Goal: Subscribe to service/newsletter

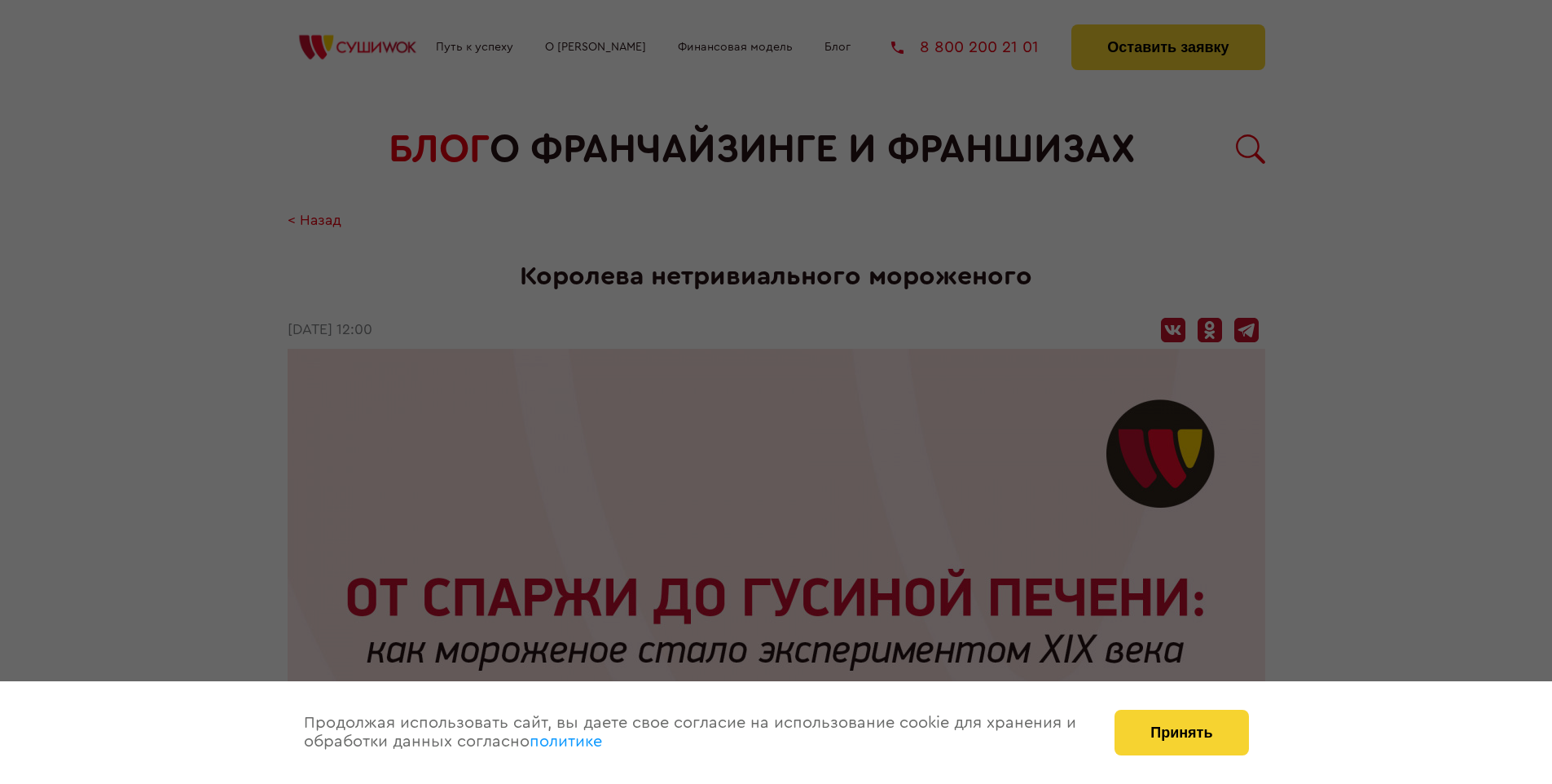
scroll to position [1972, 0]
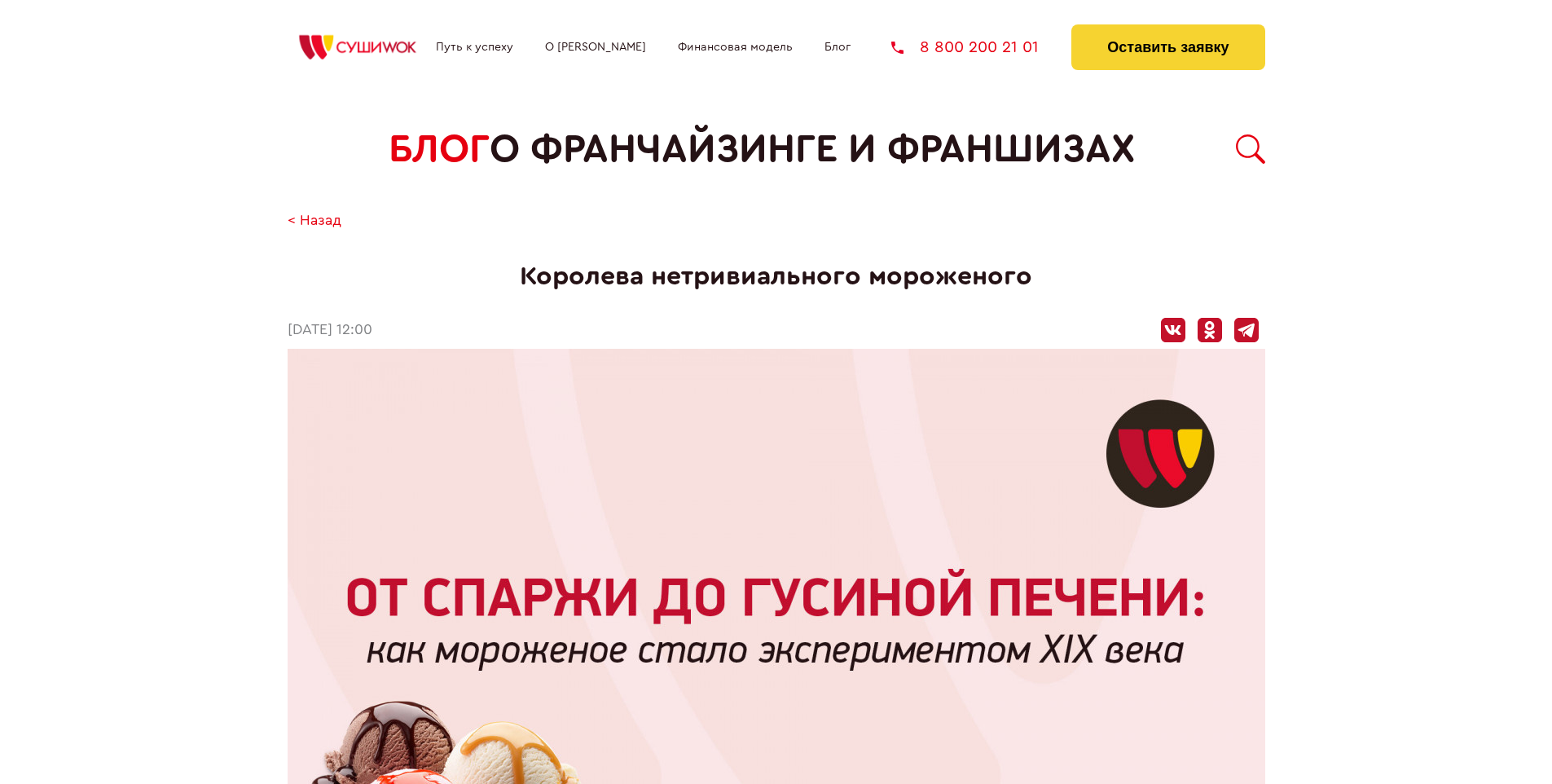
scroll to position [1972, 0]
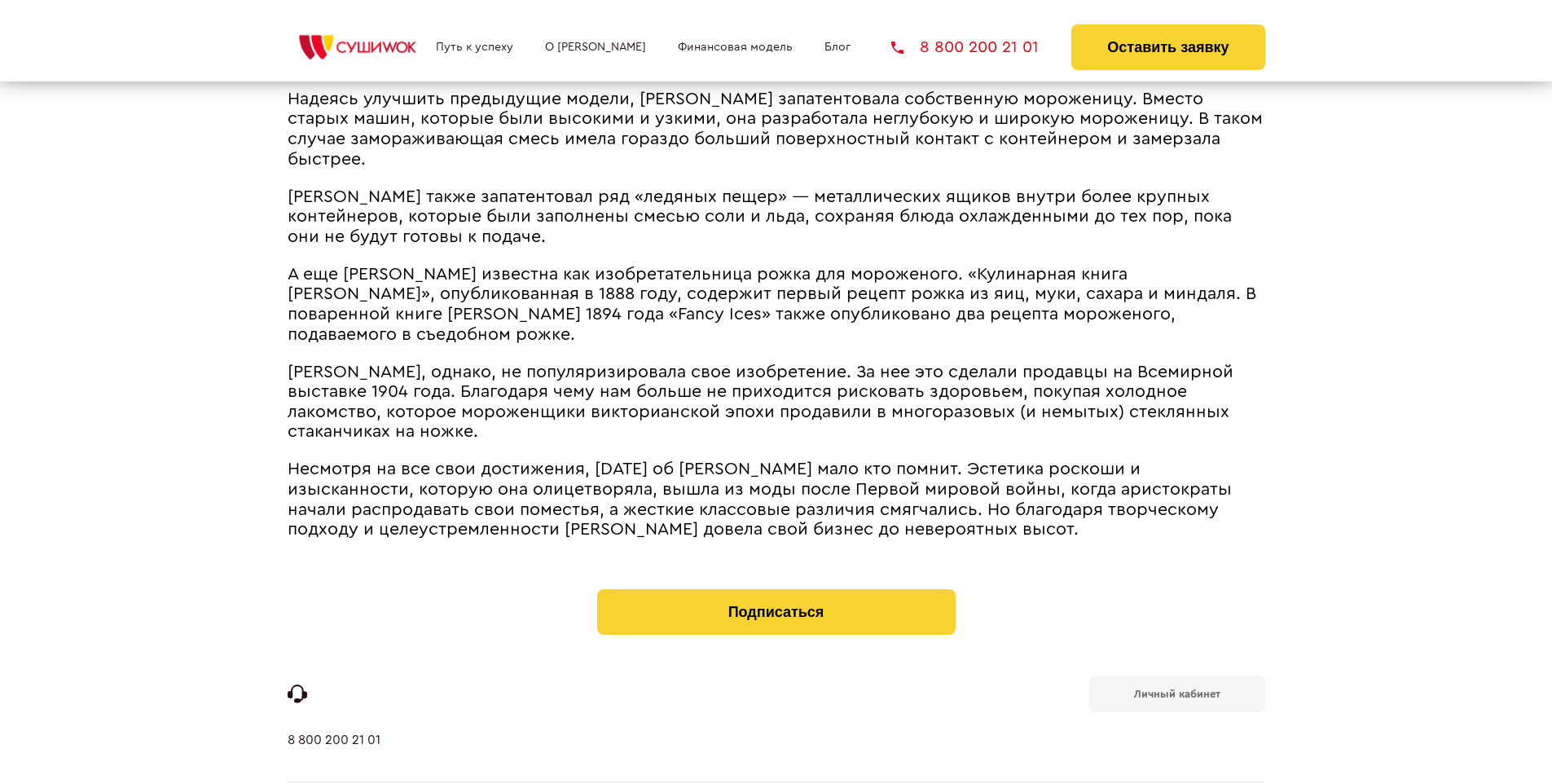
click at [1176, 689] on b "Личный кабинет" at bounding box center [1177, 694] width 86 height 11
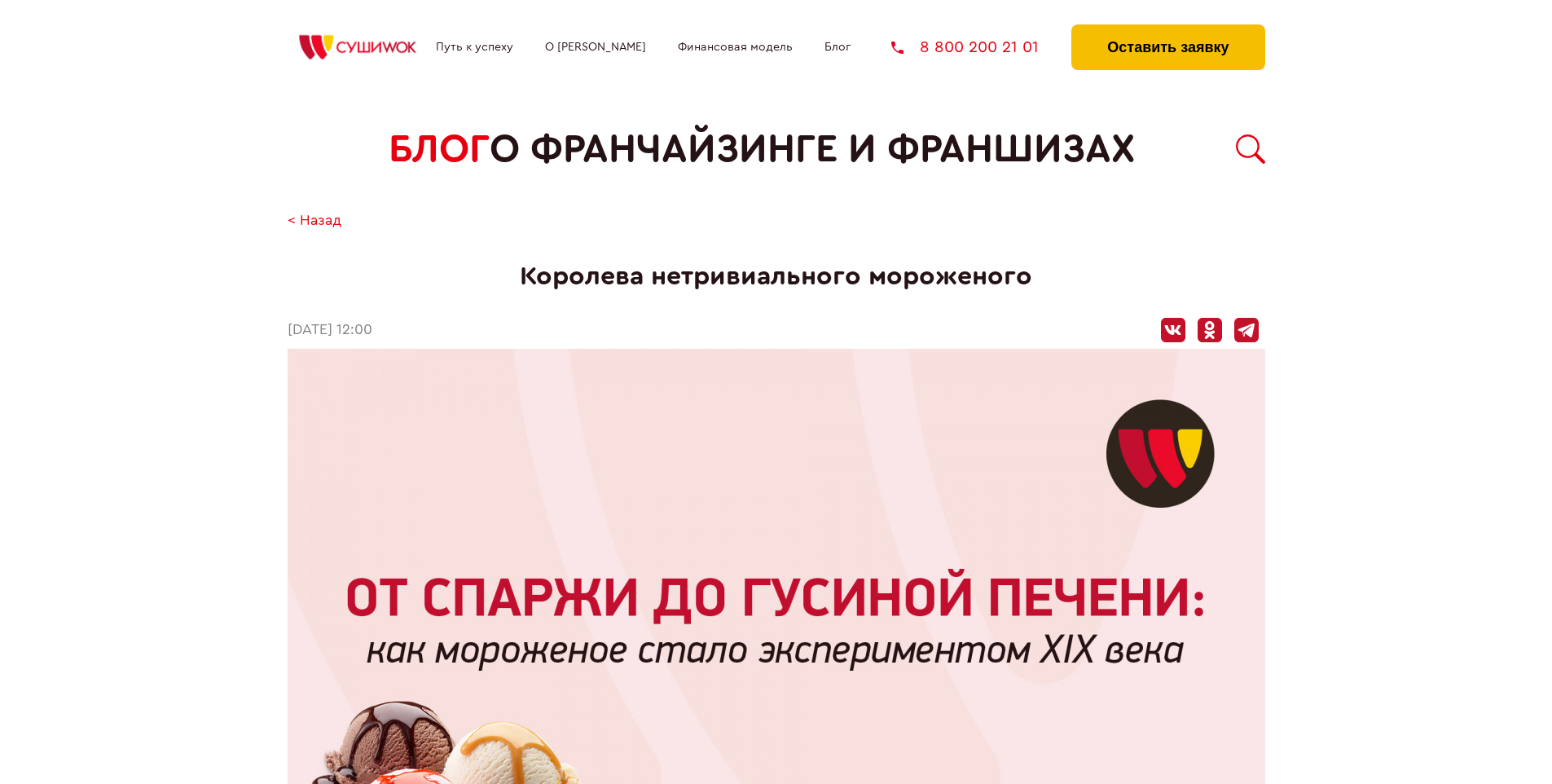
click at [1167, 28] on button "Оставить заявку" at bounding box center [1167, 46] width 193 height 46
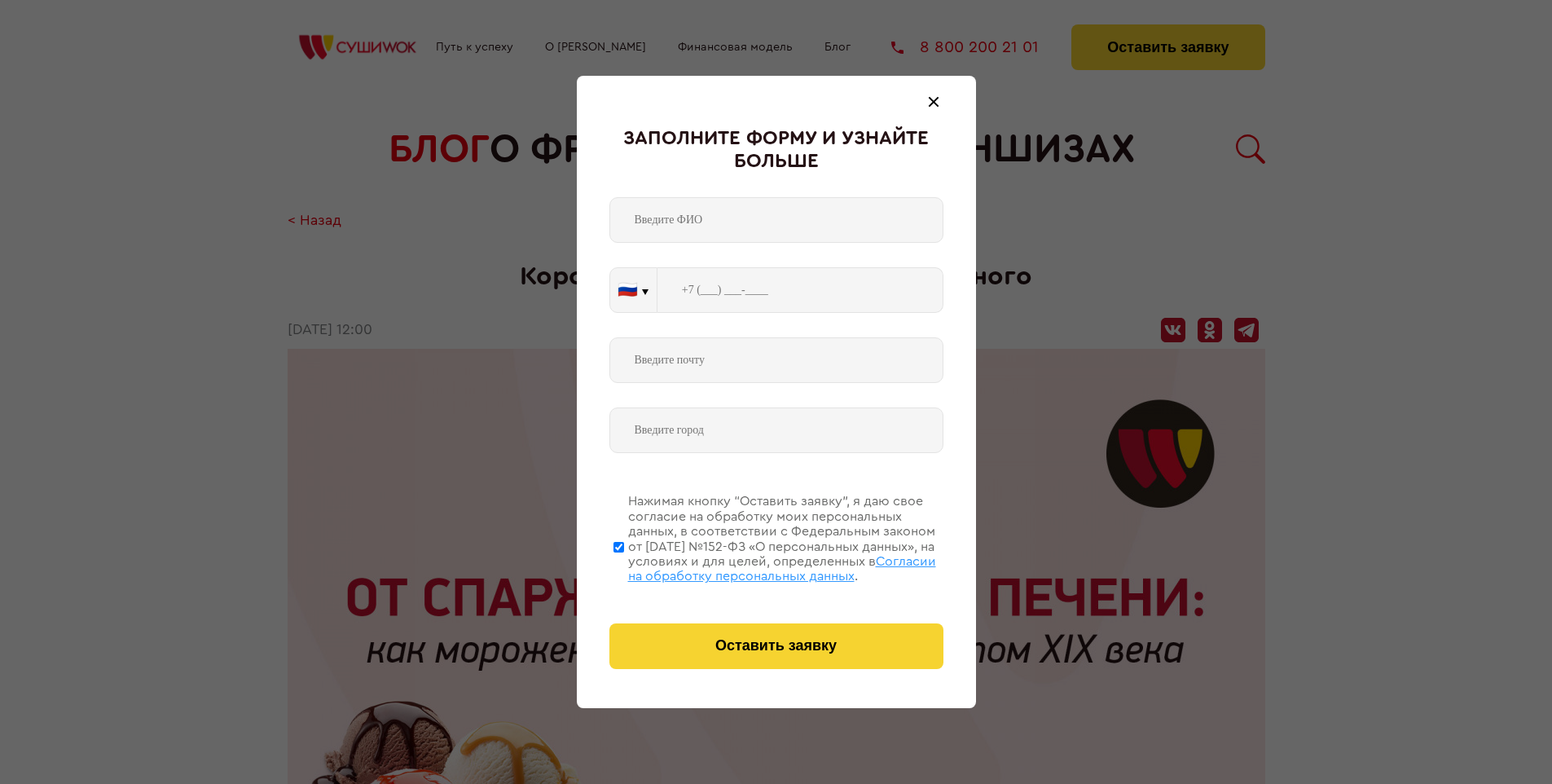
click at [755, 566] on span "Согласии на обработку персональных данных" at bounding box center [783, 568] width 308 height 27
click at [624, 566] on input "Нажимая кнопку “Оставить заявку”, я даю свое согласие на обработку моих персона…" at bounding box center [618, 546] width 11 height 130
checkbox input "false"
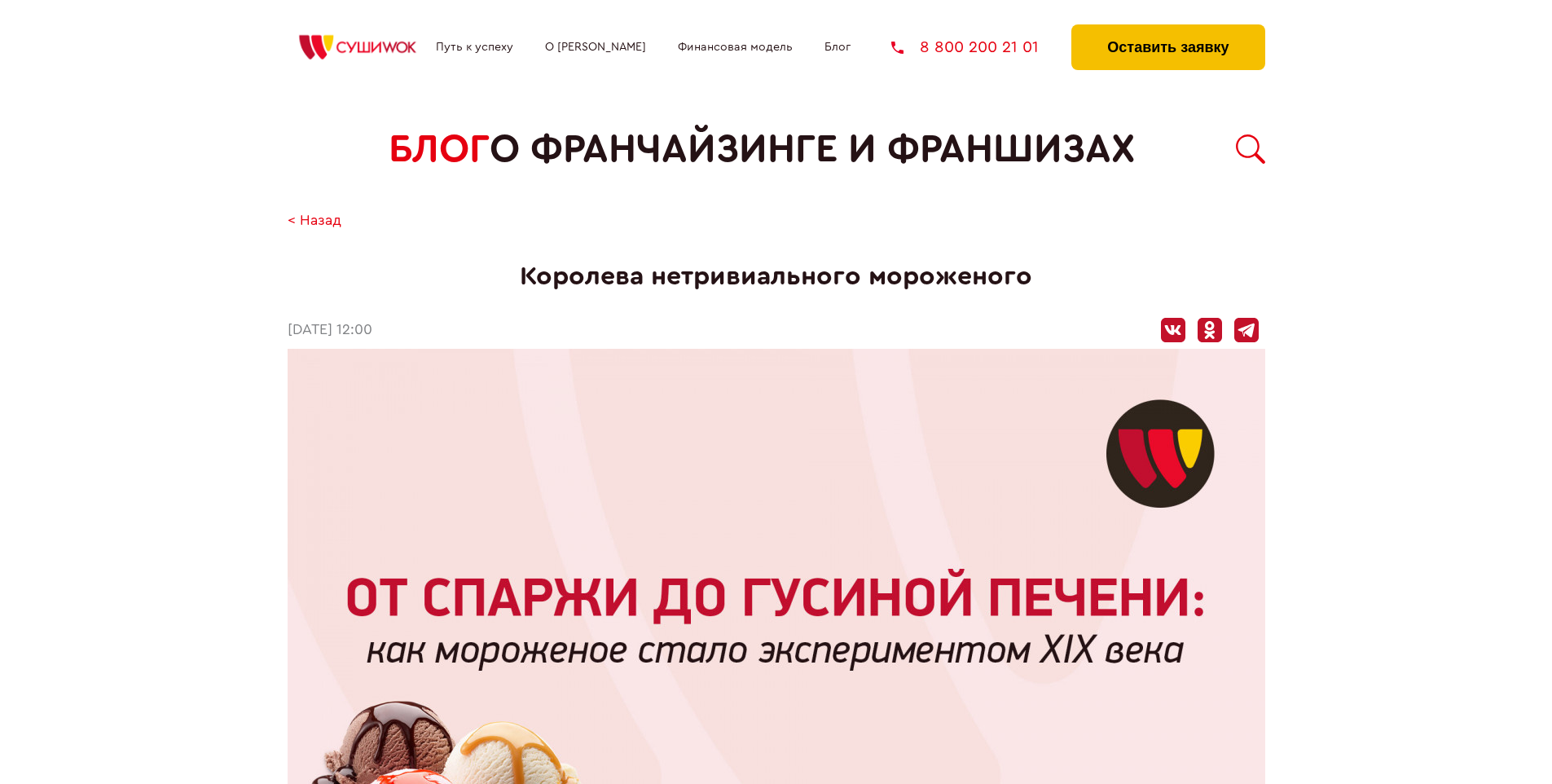
click at [1167, 28] on button "Оставить заявку" at bounding box center [1167, 46] width 193 height 46
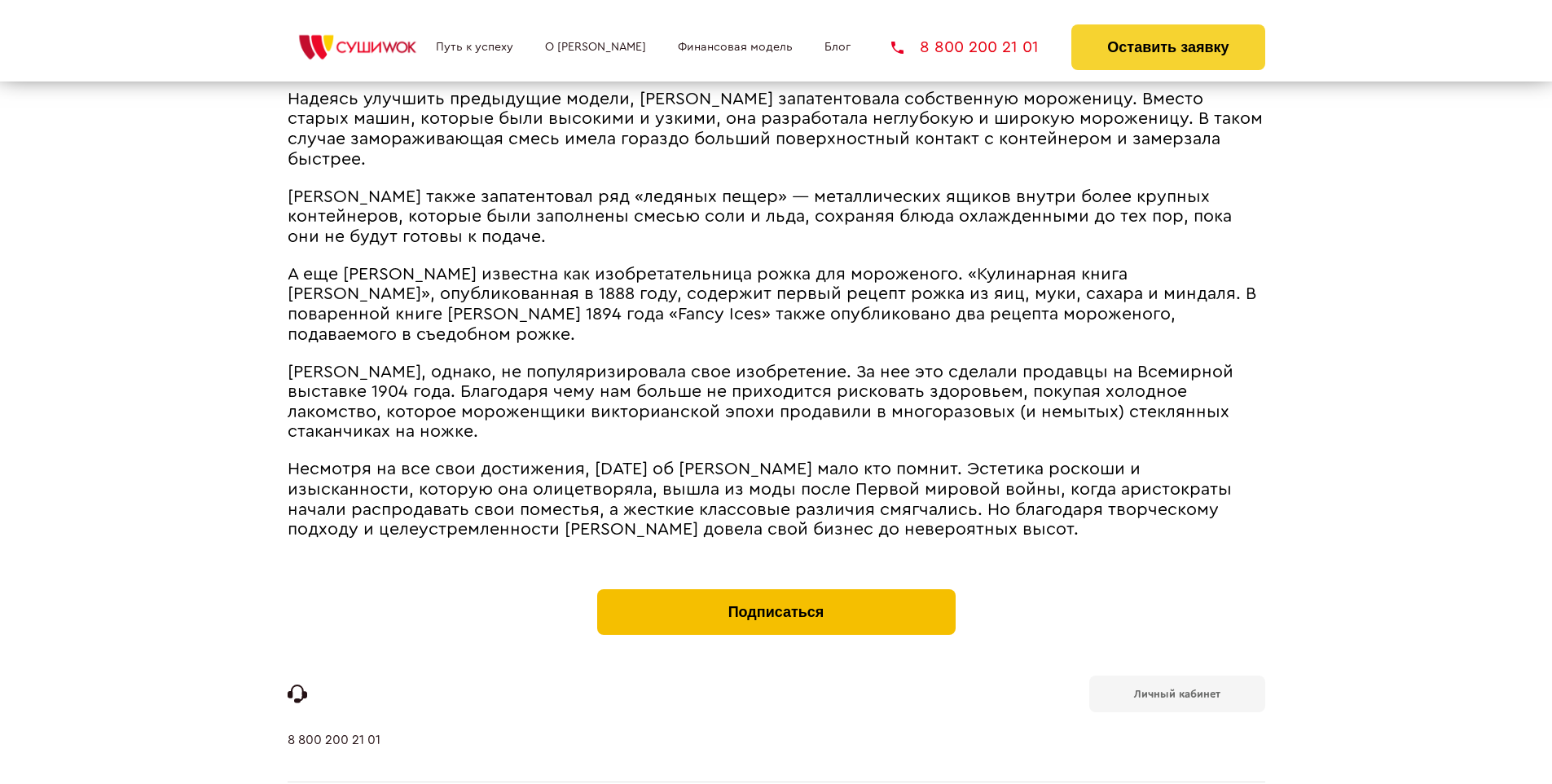
click at [776, 589] on button "Подписаться" at bounding box center [776, 612] width 358 height 46
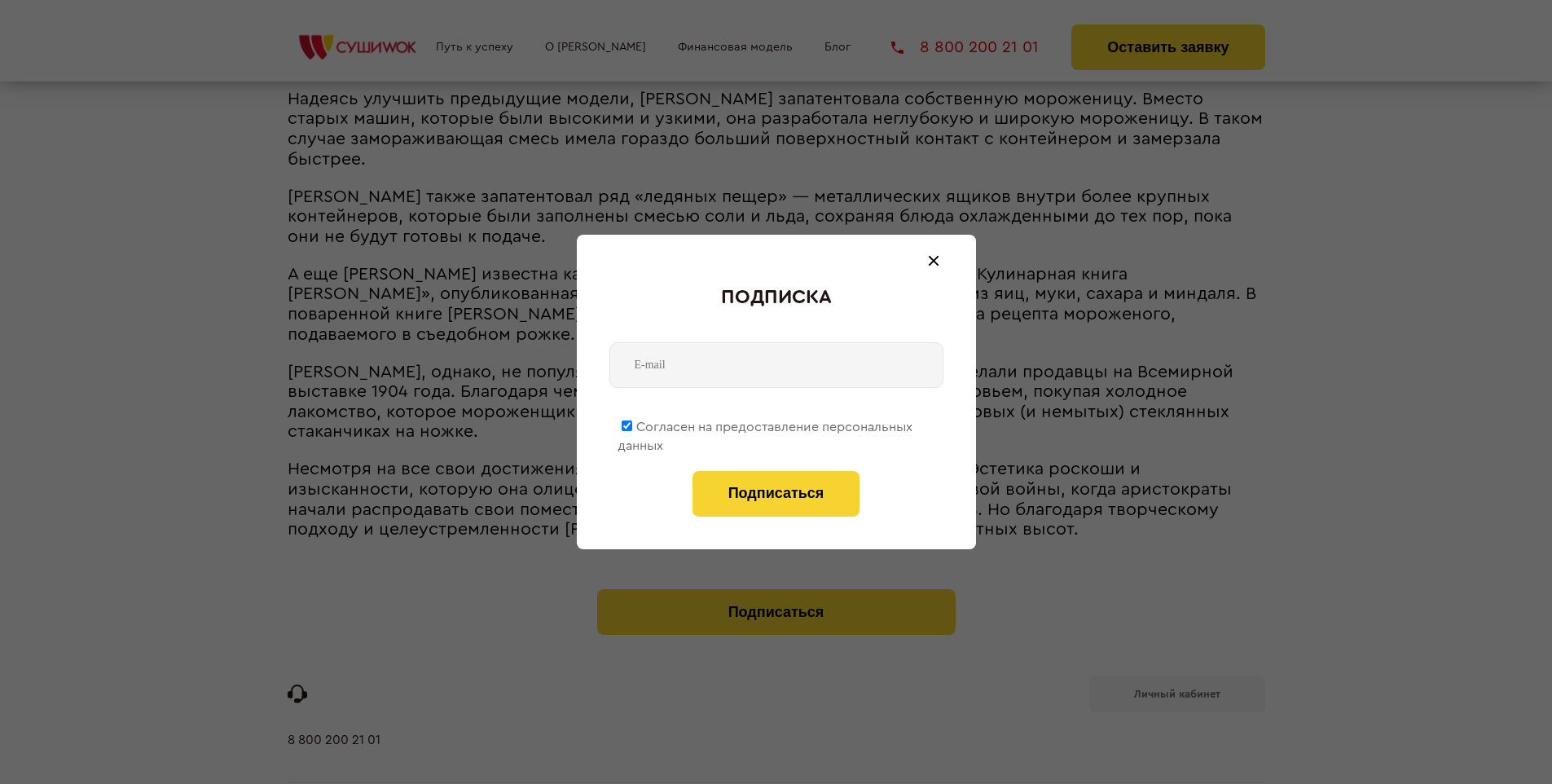
click at [766, 423] on span "Согласен на предоставление персональных данных" at bounding box center [765, 436] width 295 height 31
click at [633, 423] on input "Согласен на предоставление персональных данных" at bounding box center [627, 425] width 11 height 11
checkbox input "false"
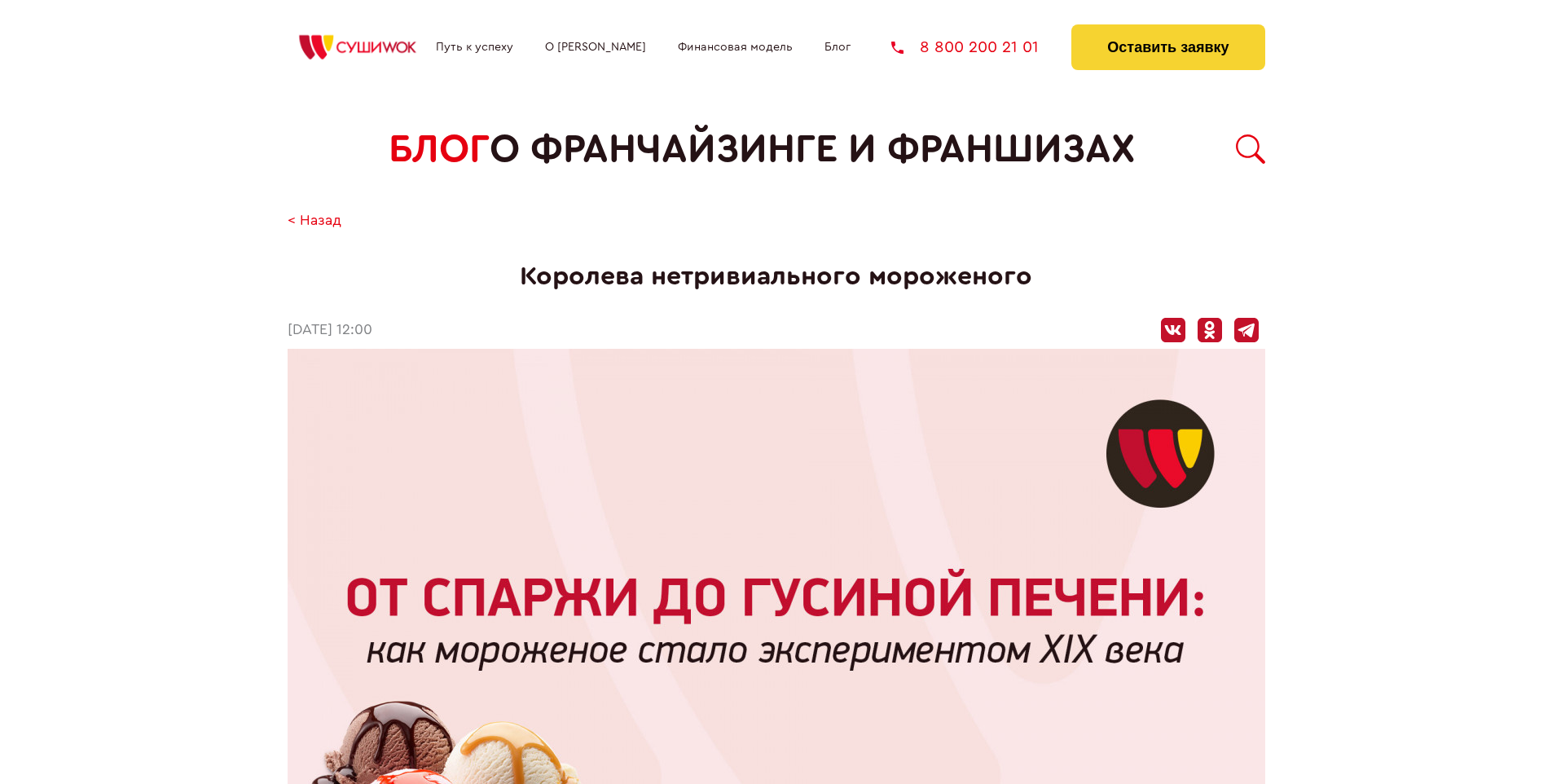
scroll to position [1972, 0]
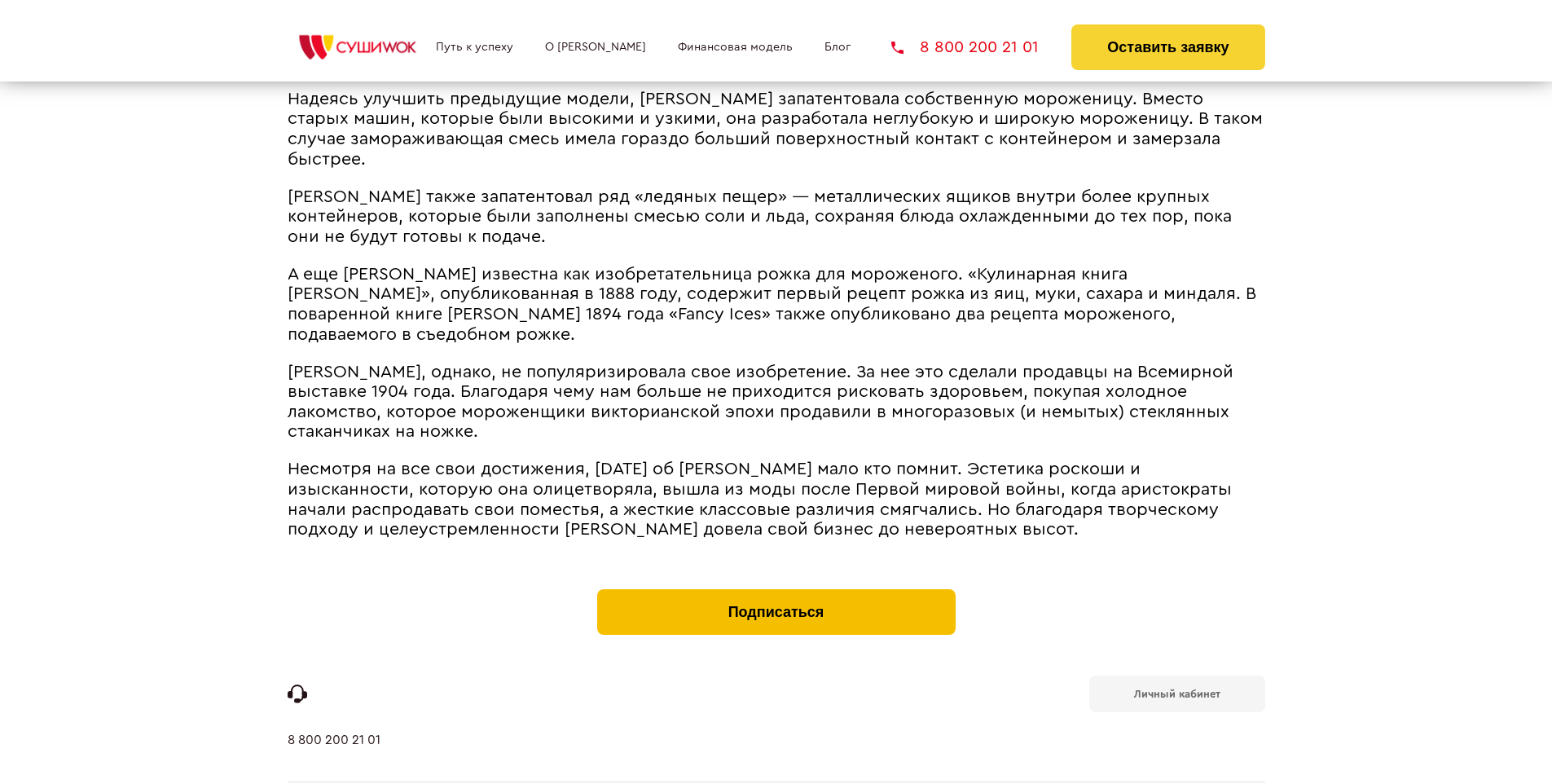
click at [776, 589] on button "Подписаться" at bounding box center [776, 612] width 358 height 46
